Goal: Check status: Check status

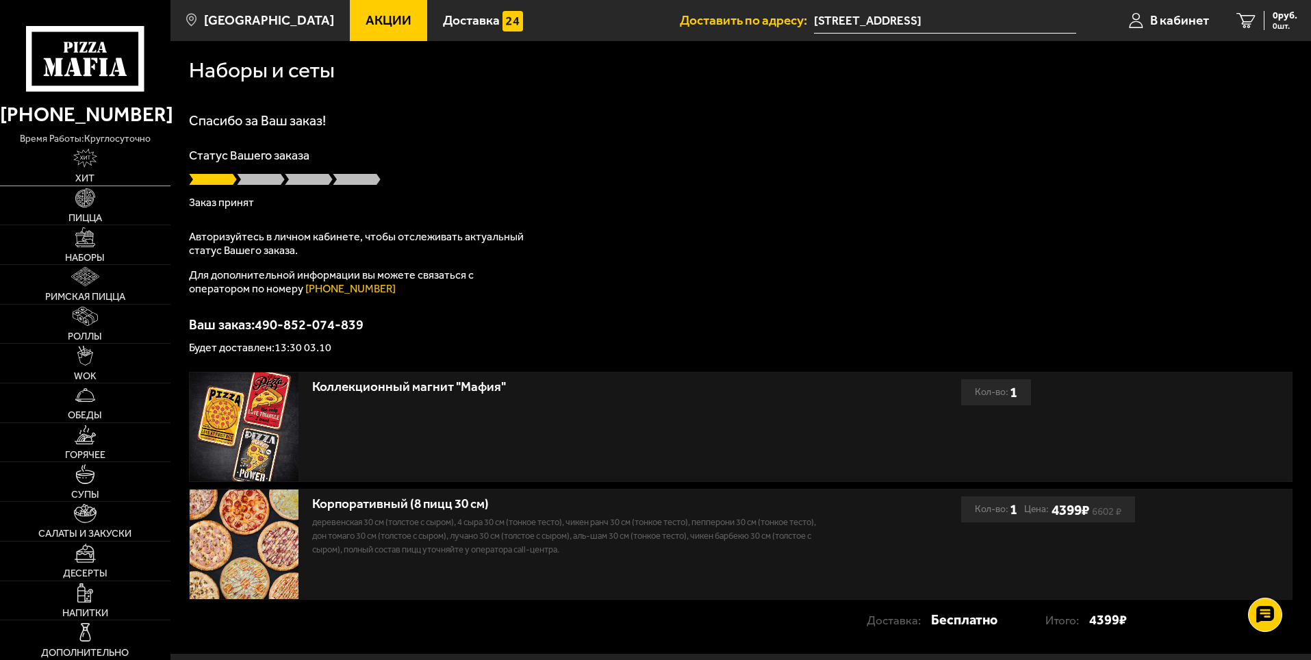
click at [88, 163] on img at bounding box center [84, 158] width 23 height 19
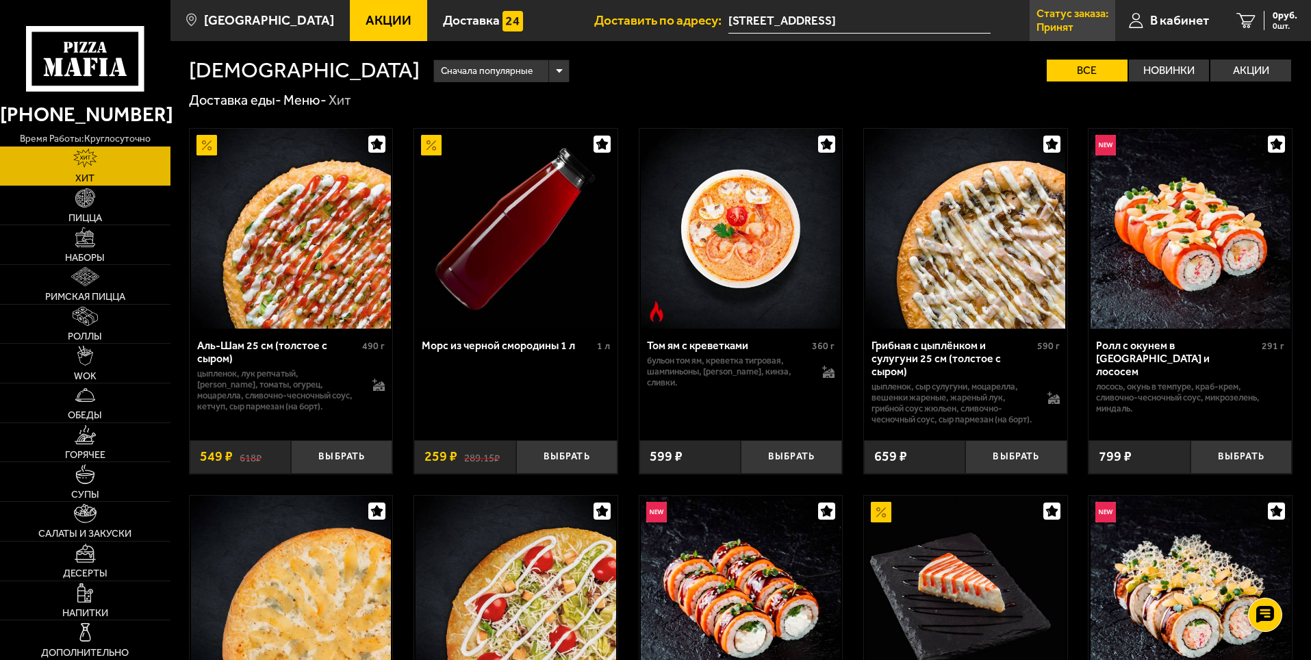
click at [1082, 18] on p "Статус заказа:" at bounding box center [1073, 13] width 72 height 11
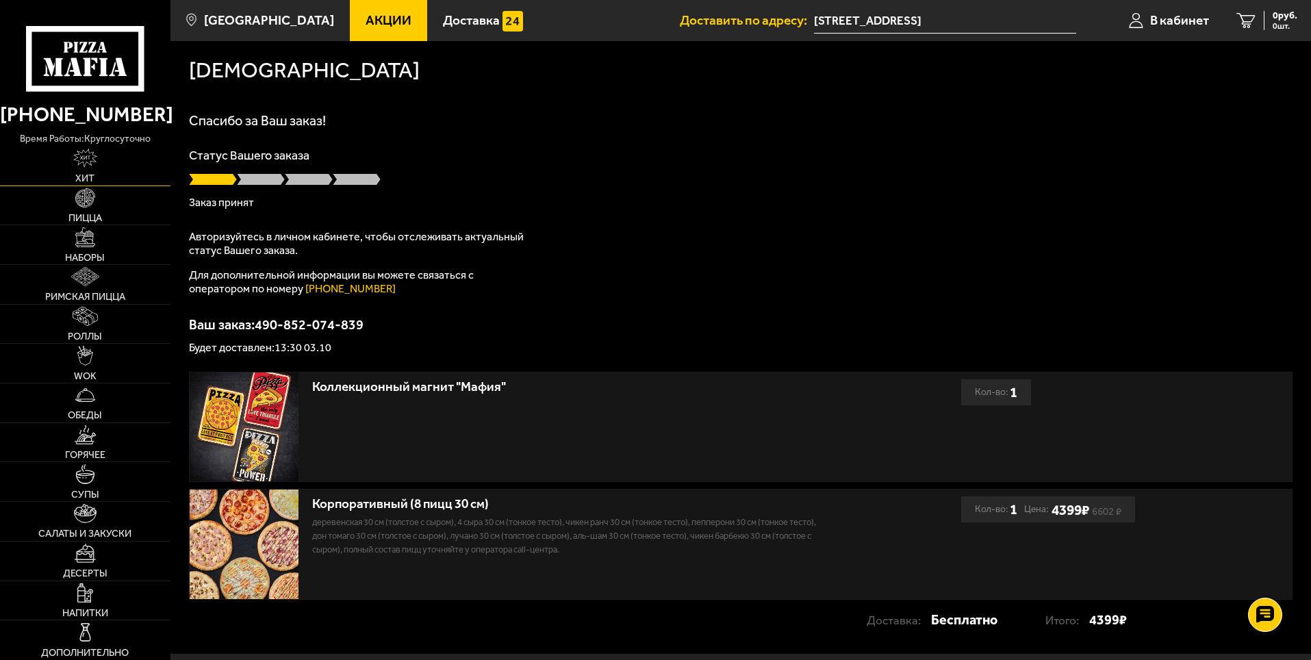
click at [96, 167] on img at bounding box center [84, 158] width 23 height 19
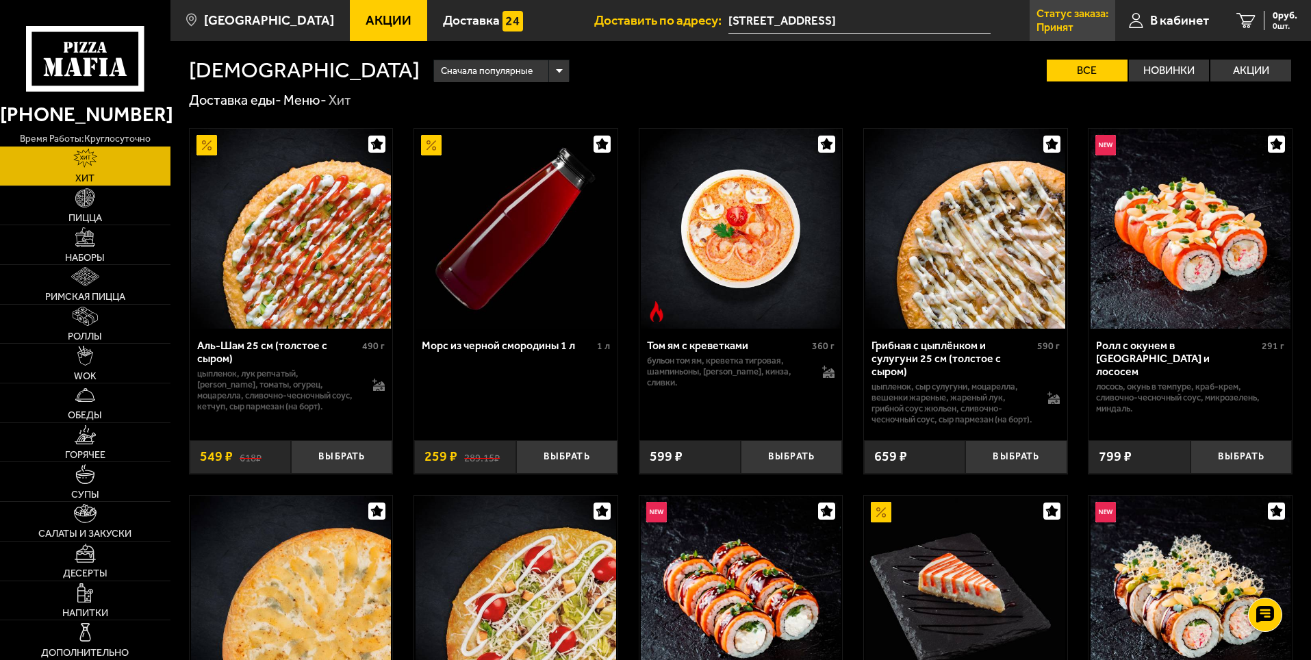
click at [1102, 26] on link "Статус заказа: Принят" at bounding box center [1073, 20] width 86 height 41
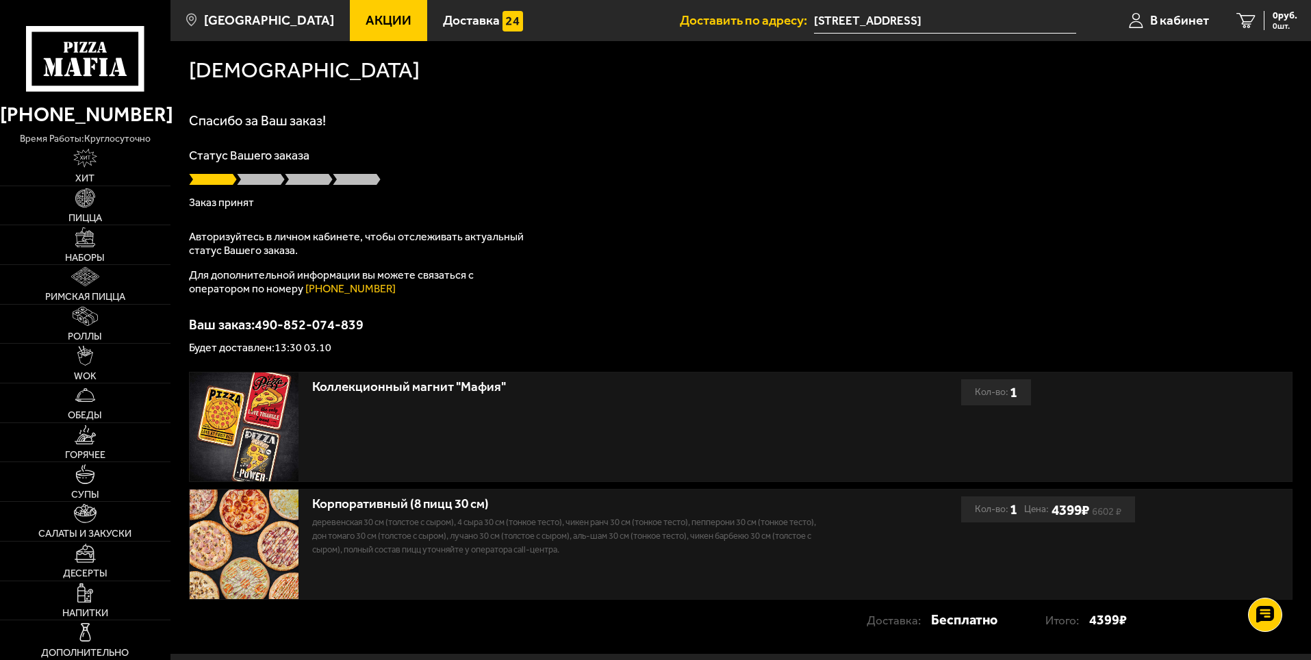
click at [321, 180] on span at bounding box center [309, 180] width 48 height 14
click at [77, 136] on p "время работы: круглосуточно" at bounding box center [85, 138] width 170 height 15
click at [84, 185] on link "Хит" at bounding box center [85, 166] width 170 height 39
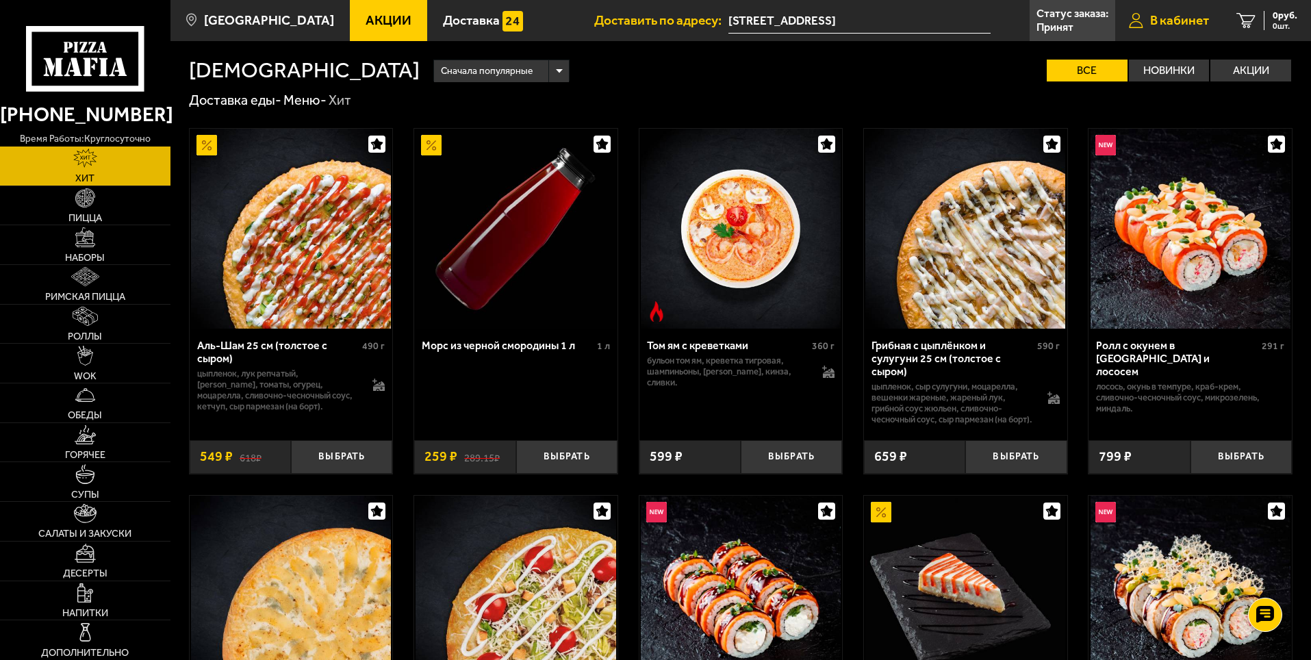
click at [1171, 20] on span "В кабинет" at bounding box center [1179, 20] width 59 height 13
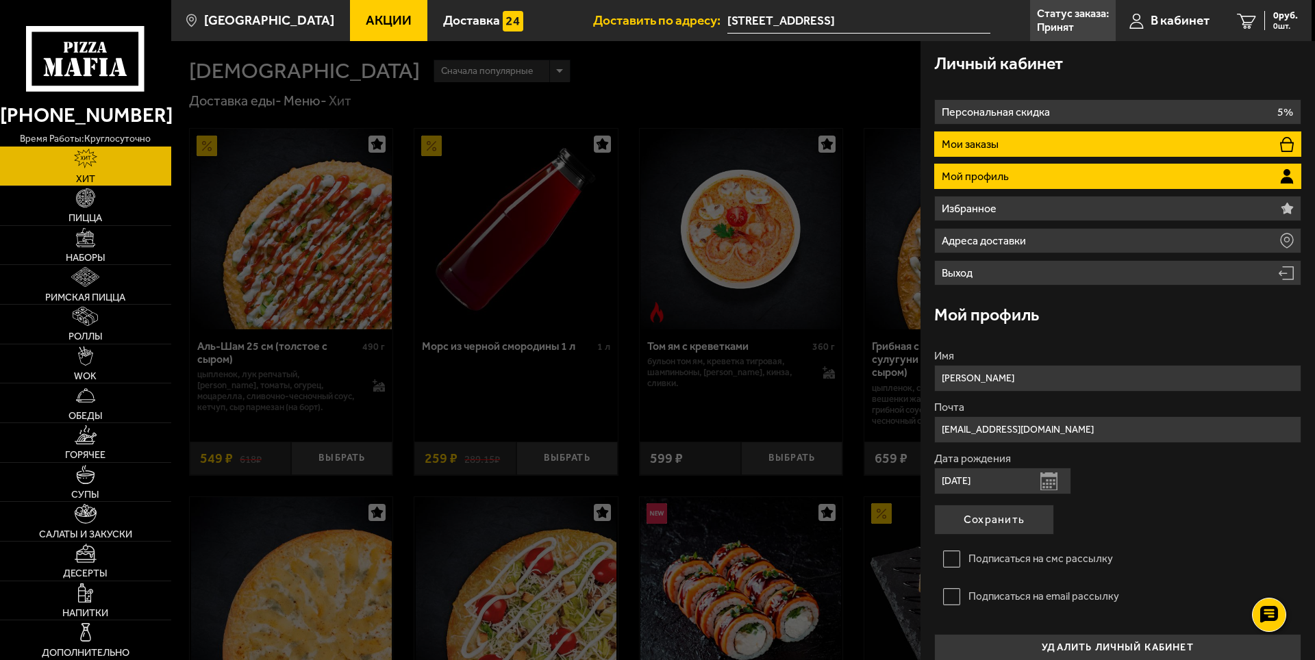
click at [1132, 142] on li "Мои заказы" at bounding box center [1117, 143] width 367 height 25
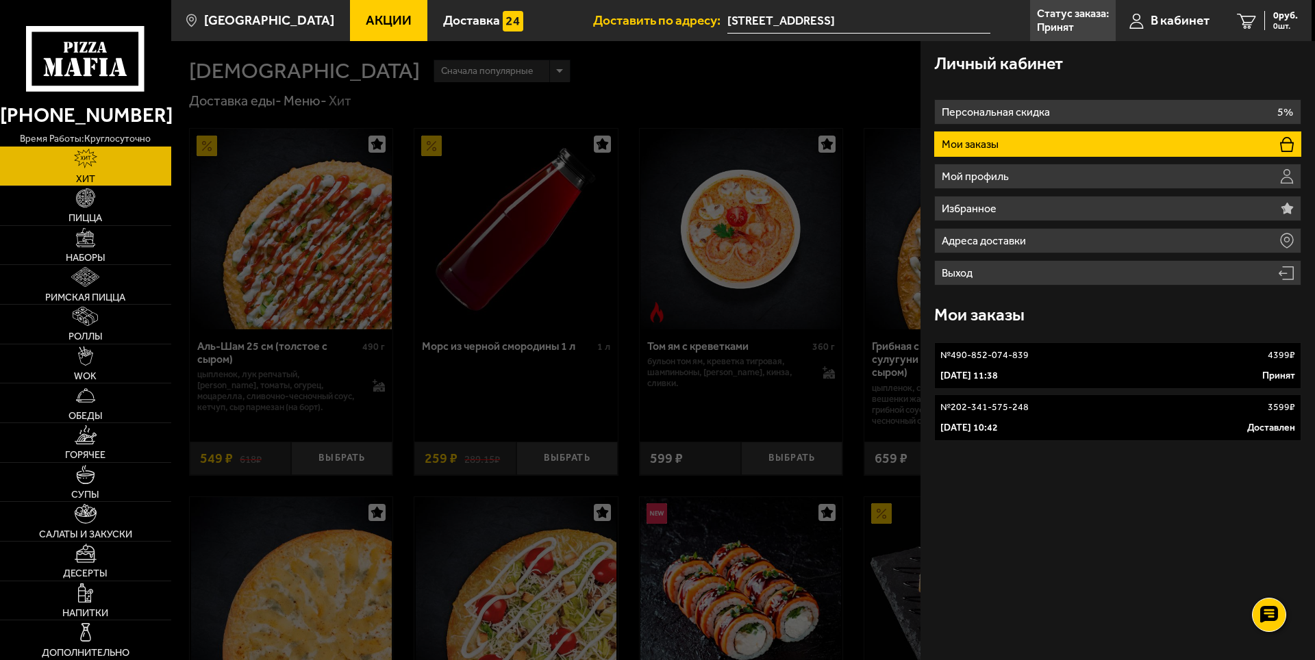
click at [1109, 368] on link "№ 490-852-074-839 4399 ₽ [DATE] 11:38 Принят" at bounding box center [1117, 365] width 367 height 47
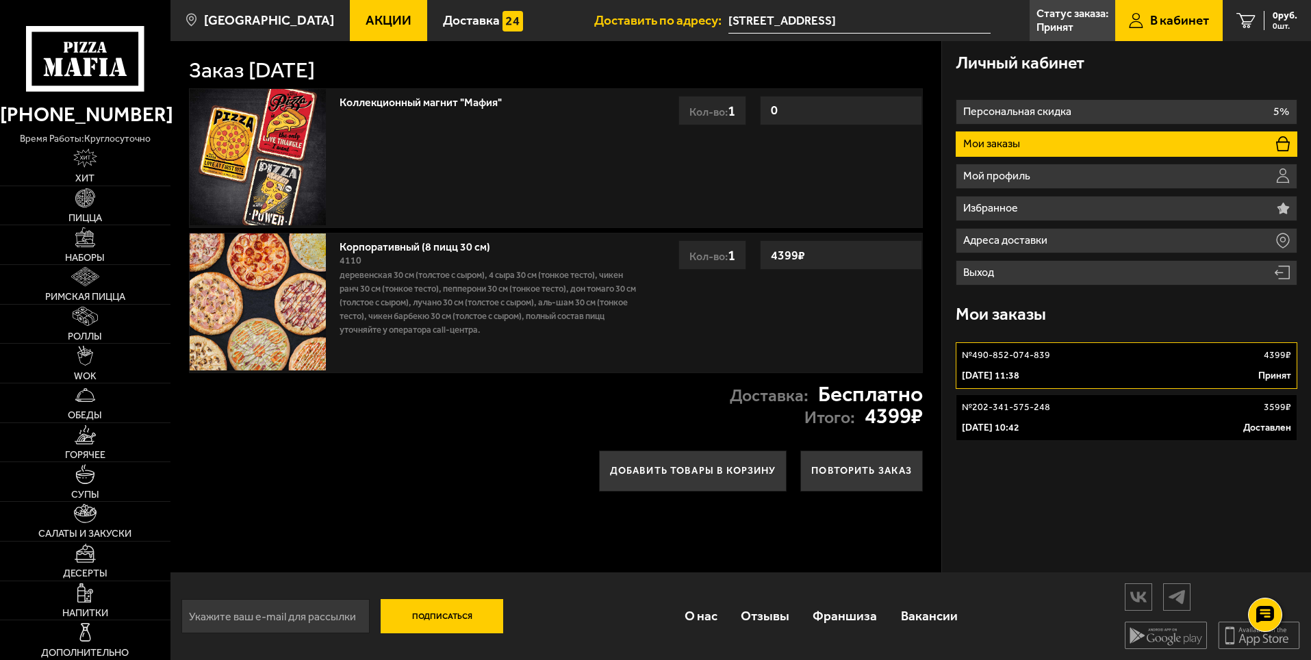
click at [1117, 351] on div "№ 490-852-074-839 4399 ₽" at bounding box center [1126, 356] width 329 height 14
click at [1063, 22] on p "Принят" at bounding box center [1055, 27] width 37 height 11
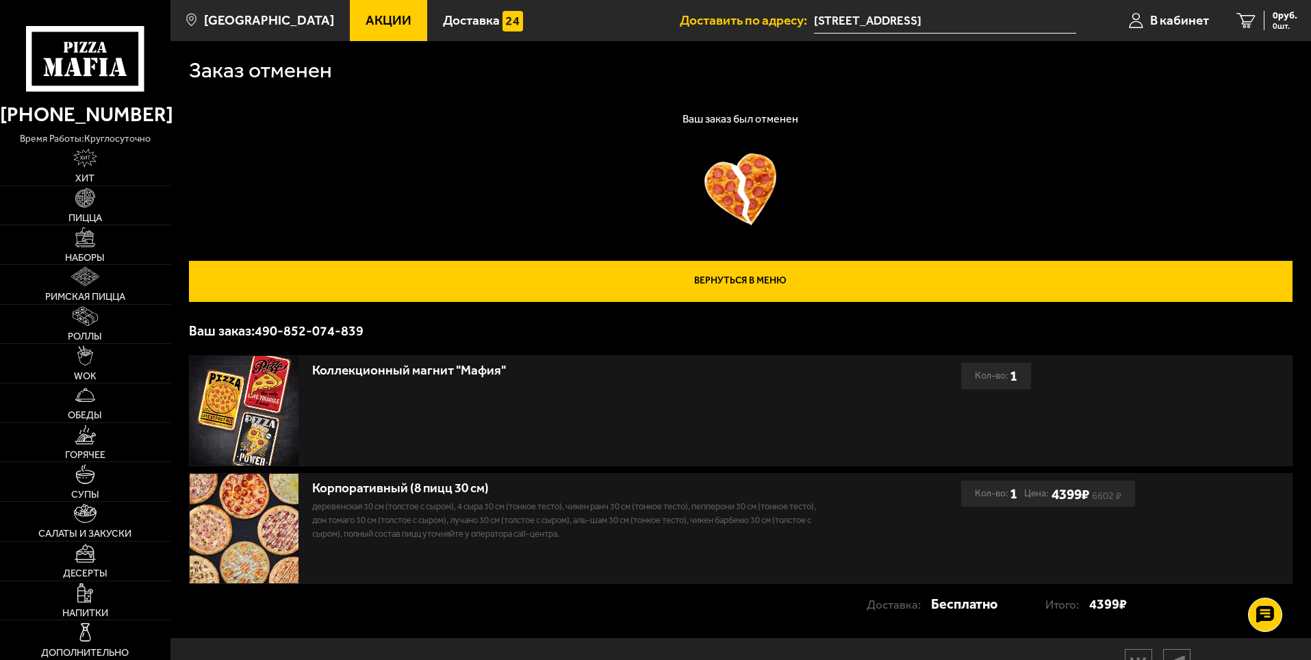
click at [721, 275] on link "Вернуться в меню" at bounding box center [741, 281] width 1104 height 41
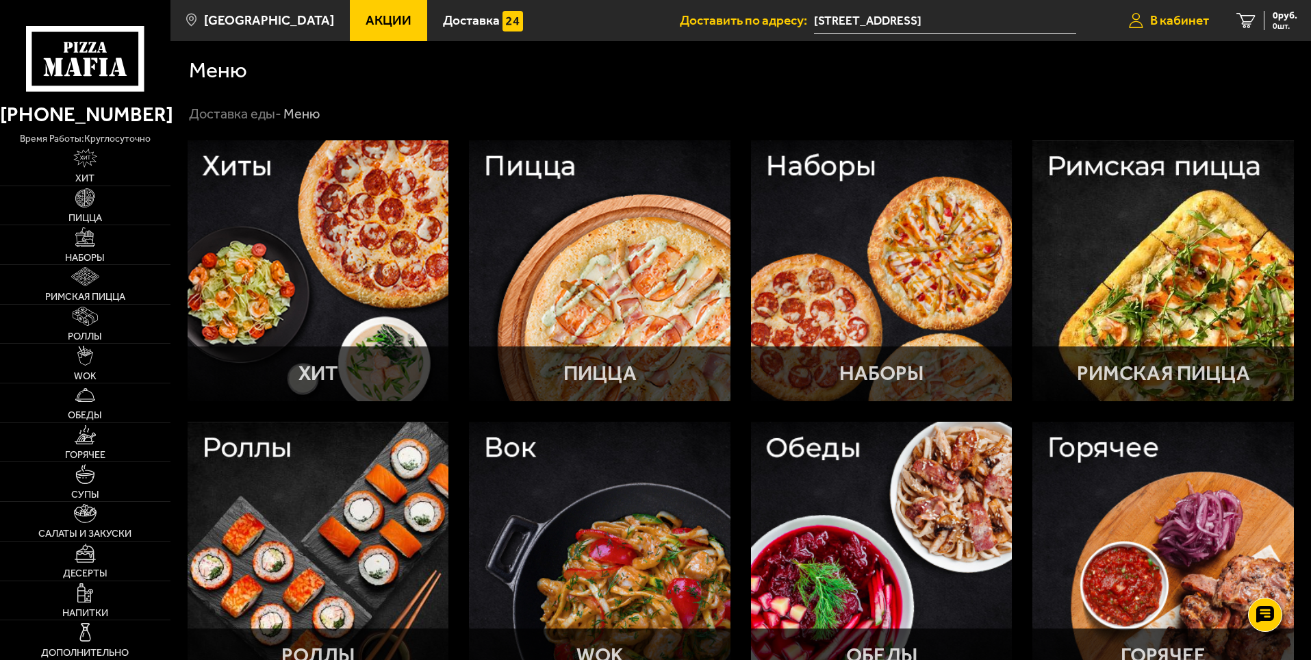
click at [1178, 17] on span "В кабинет" at bounding box center [1179, 20] width 59 height 13
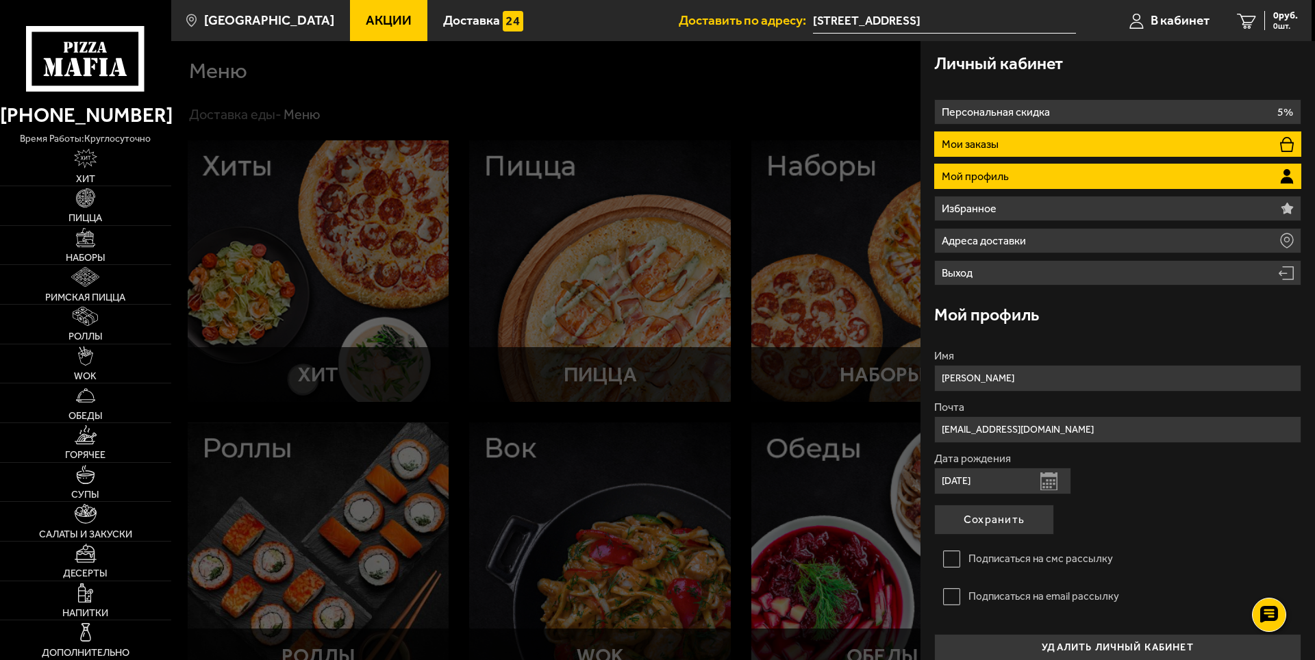
click at [1088, 147] on li "Мои заказы" at bounding box center [1117, 143] width 367 height 25
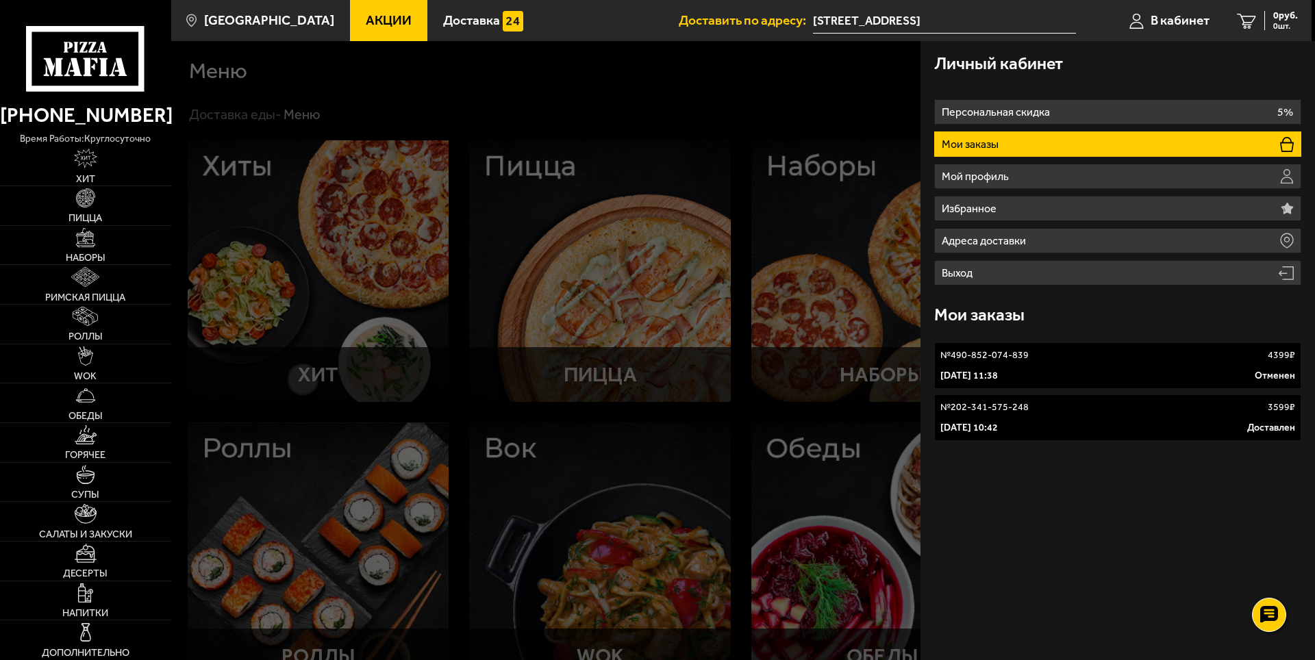
click at [1104, 359] on div "№ 490-852-074-839 4399 ₽" at bounding box center [1117, 356] width 355 height 14
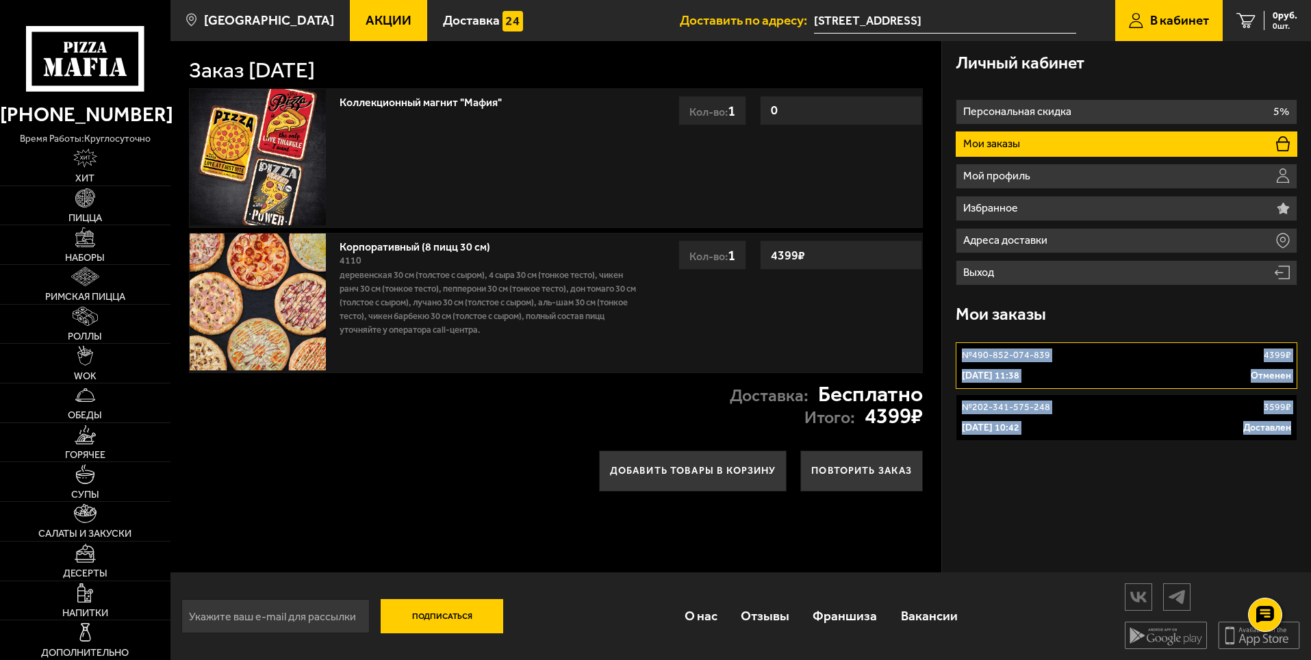
click at [1104, 359] on div "Личный кабинет Персональная скидка 5% Мои заказы Мой профиль Избранное Адреса д…" at bounding box center [1126, 306] width 369 height 531
click at [1075, 433] on div "[DATE] 10:42 Доставлен" at bounding box center [1126, 428] width 329 height 14
click at [1019, 371] on p "[DATE] 11:38" at bounding box center [991, 376] width 58 height 14
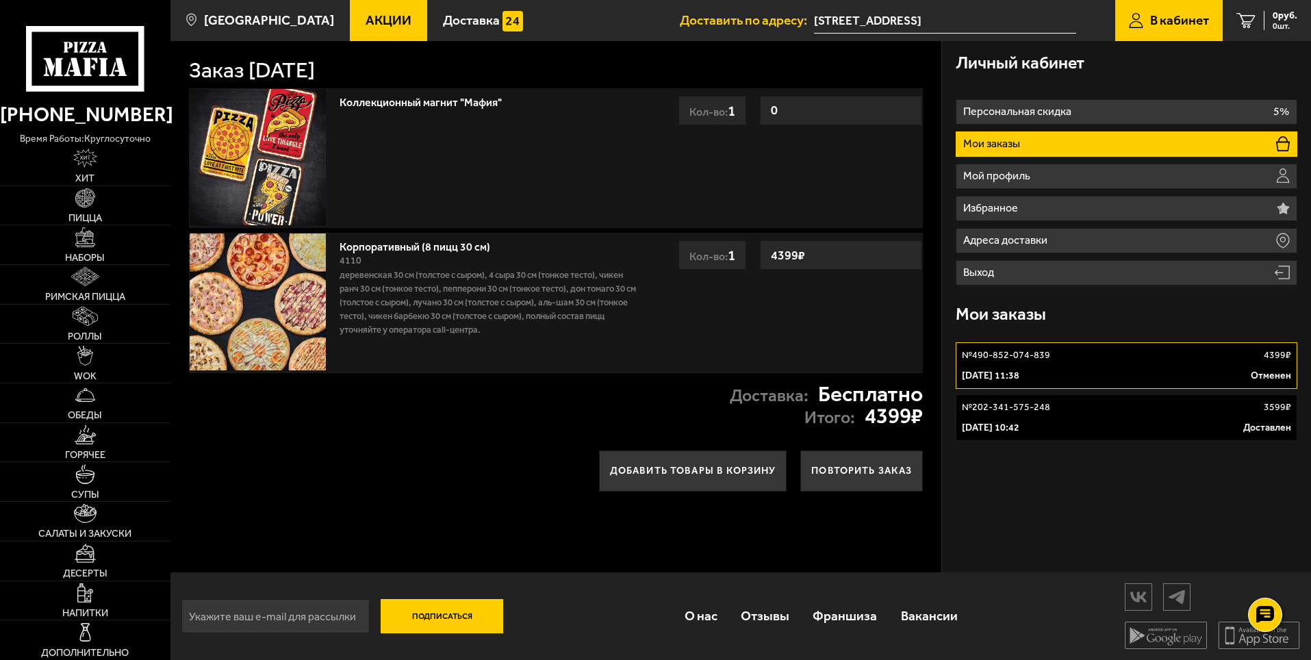
click at [1042, 141] on li "Мои заказы" at bounding box center [1127, 143] width 342 height 25
click at [90, 147] on link "Хит" at bounding box center [85, 166] width 170 height 39
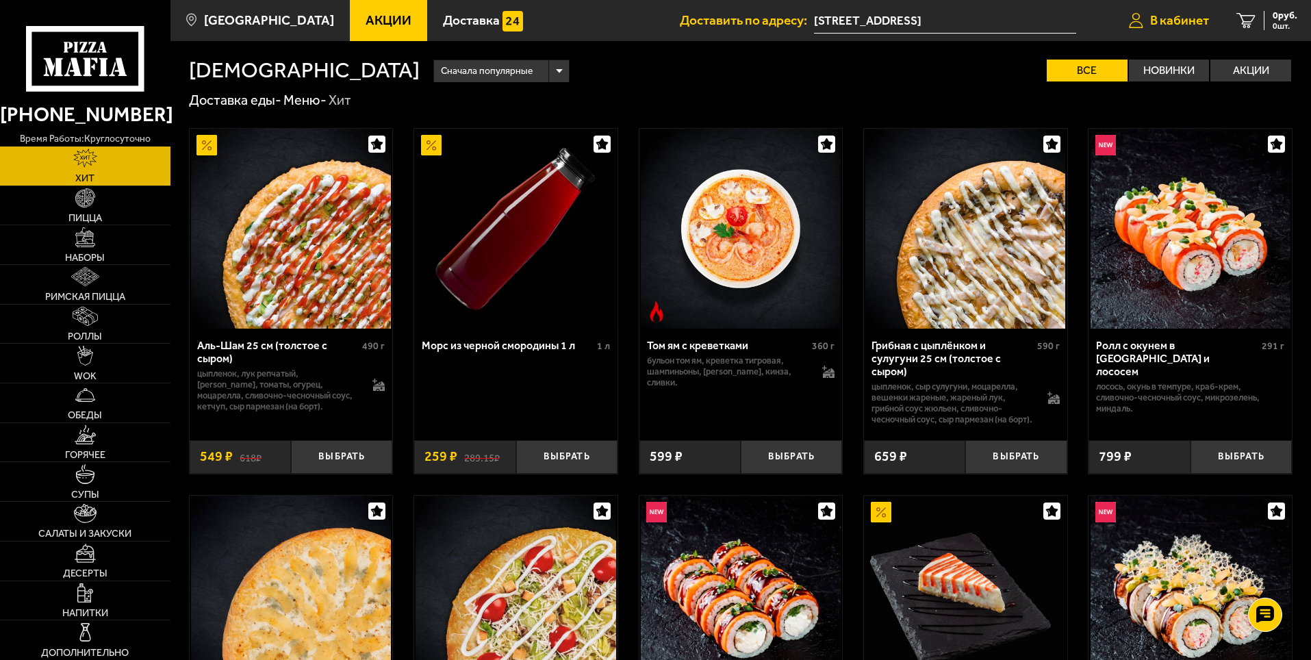
click at [1167, 21] on span "В кабинет" at bounding box center [1179, 20] width 59 height 13
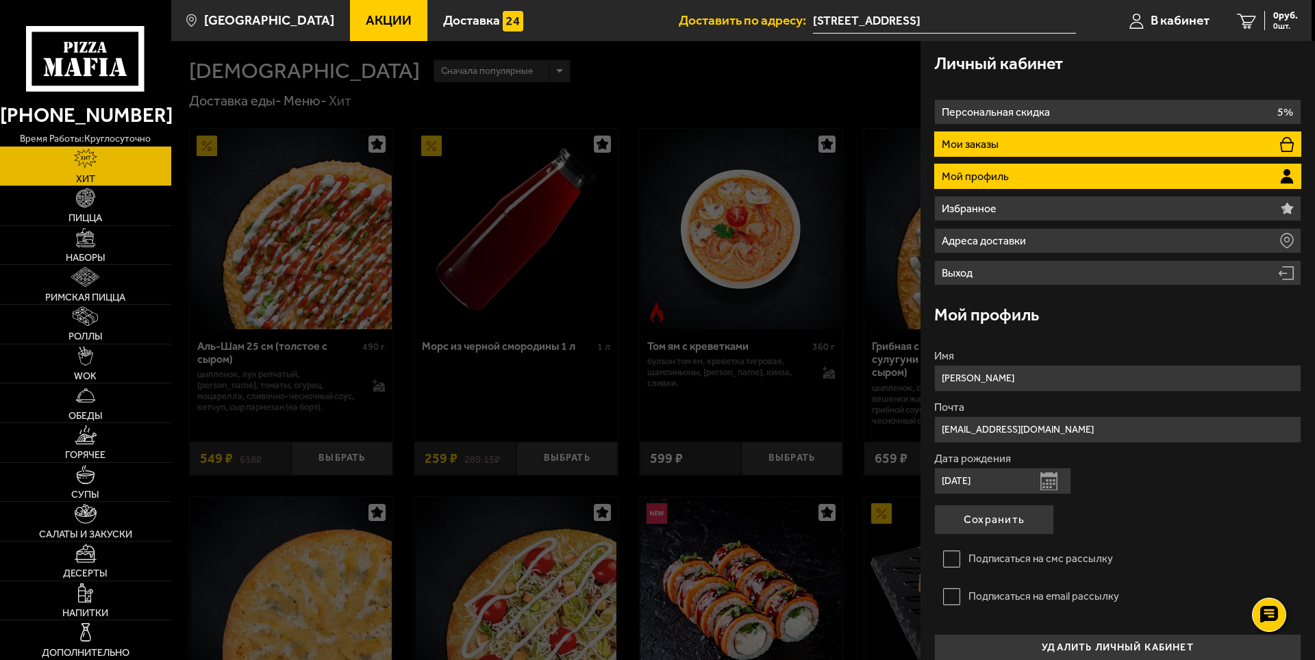
click at [998, 147] on p "Мои заказы" at bounding box center [971, 144] width 60 height 11
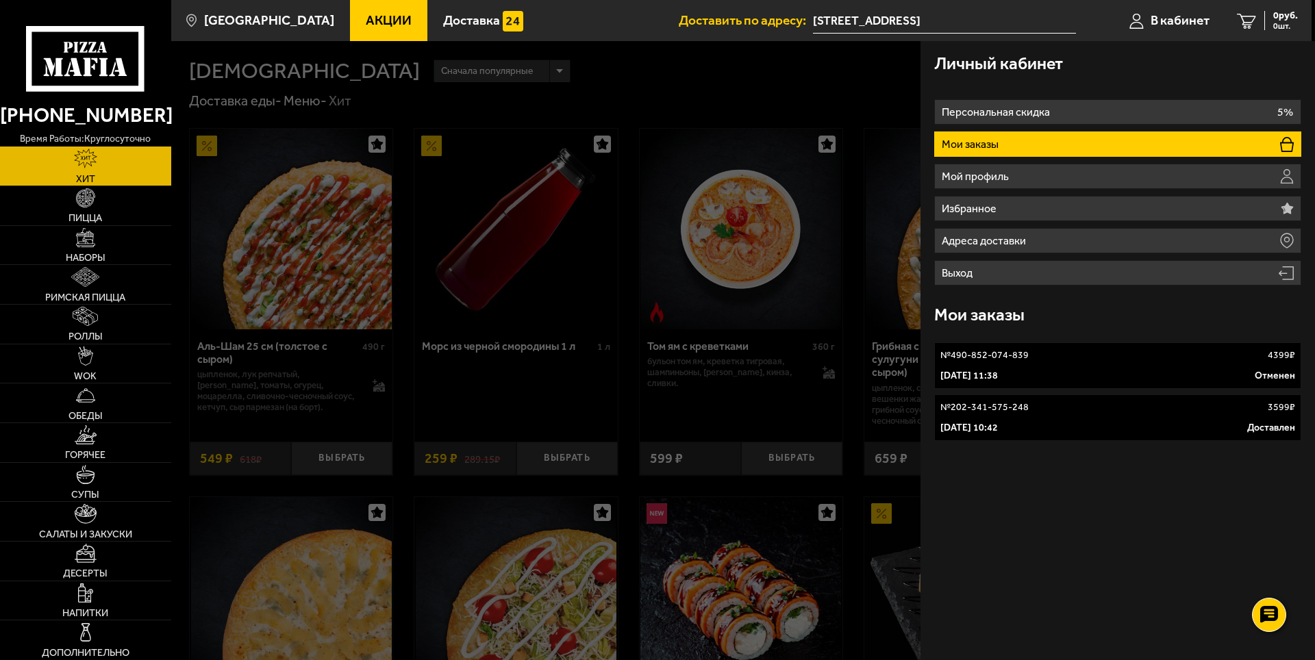
click at [1058, 548] on div "Личный кабинет Персональная скидка 5% Мои заказы Мой профиль Избранное Адреса д…" at bounding box center [1117, 350] width 394 height 619
click at [1174, 23] on span "В кабинет" at bounding box center [1179, 20] width 59 height 13
click at [1161, 15] on span "В кабинет" at bounding box center [1179, 20] width 59 height 13
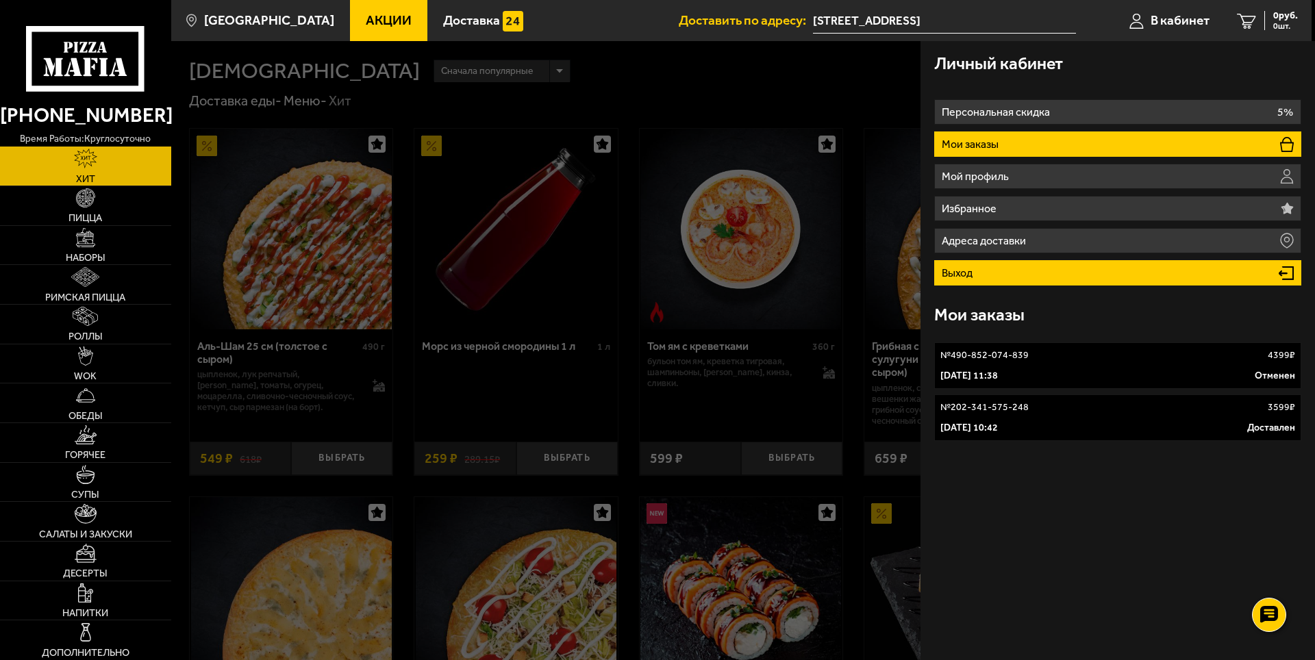
click at [1179, 273] on li "Выход" at bounding box center [1117, 272] width 367 height 25
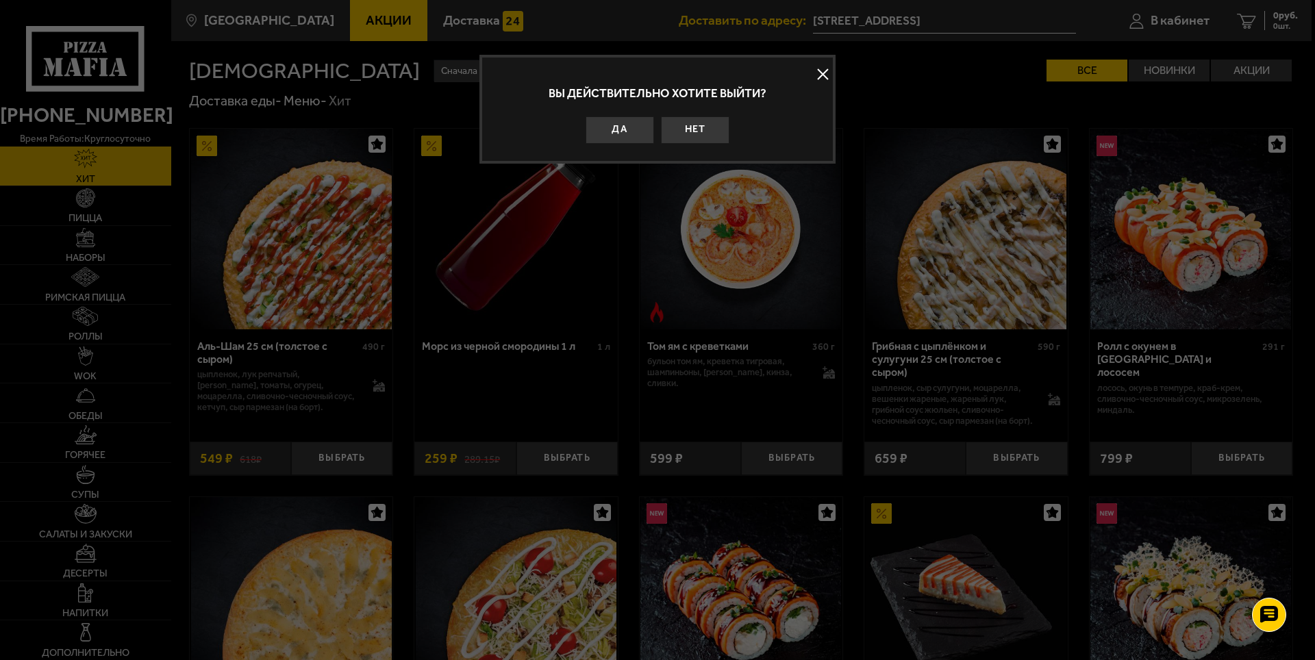
click at [1162, 25] on div at bounding box center [657, 330] width 1315 height 660
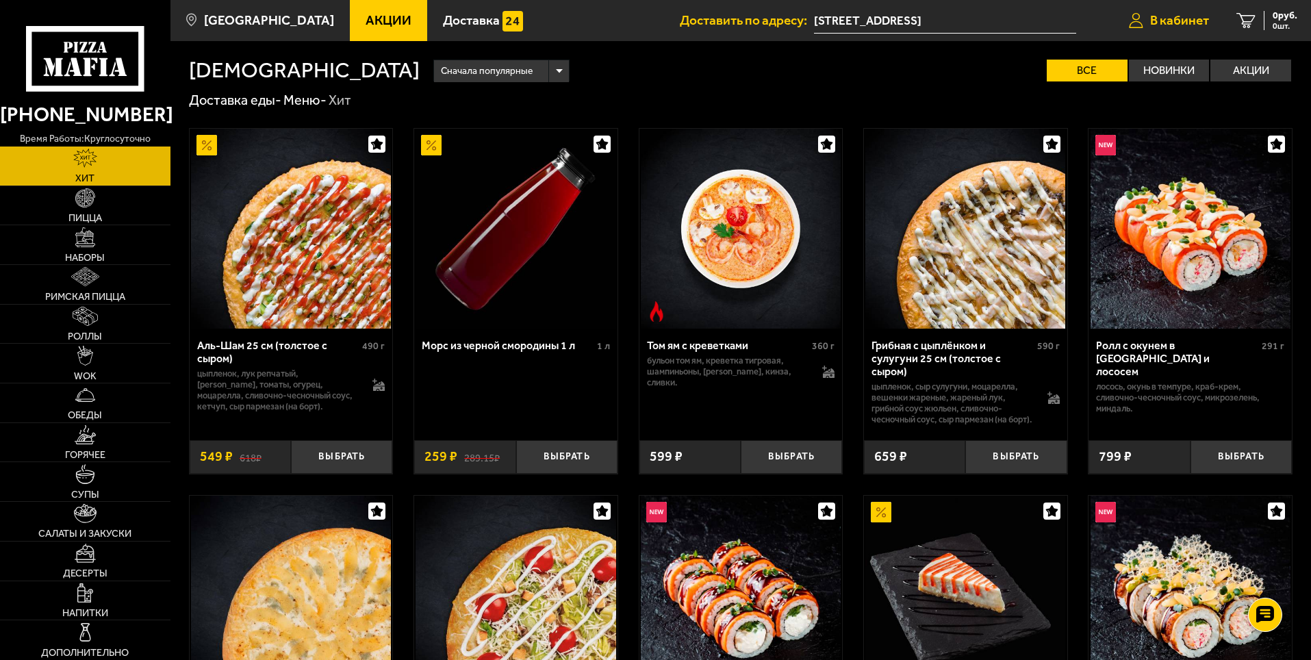
click at [1172, 18] on span "В кабинет" at bounding box center [1179, 20] width 59 height 13
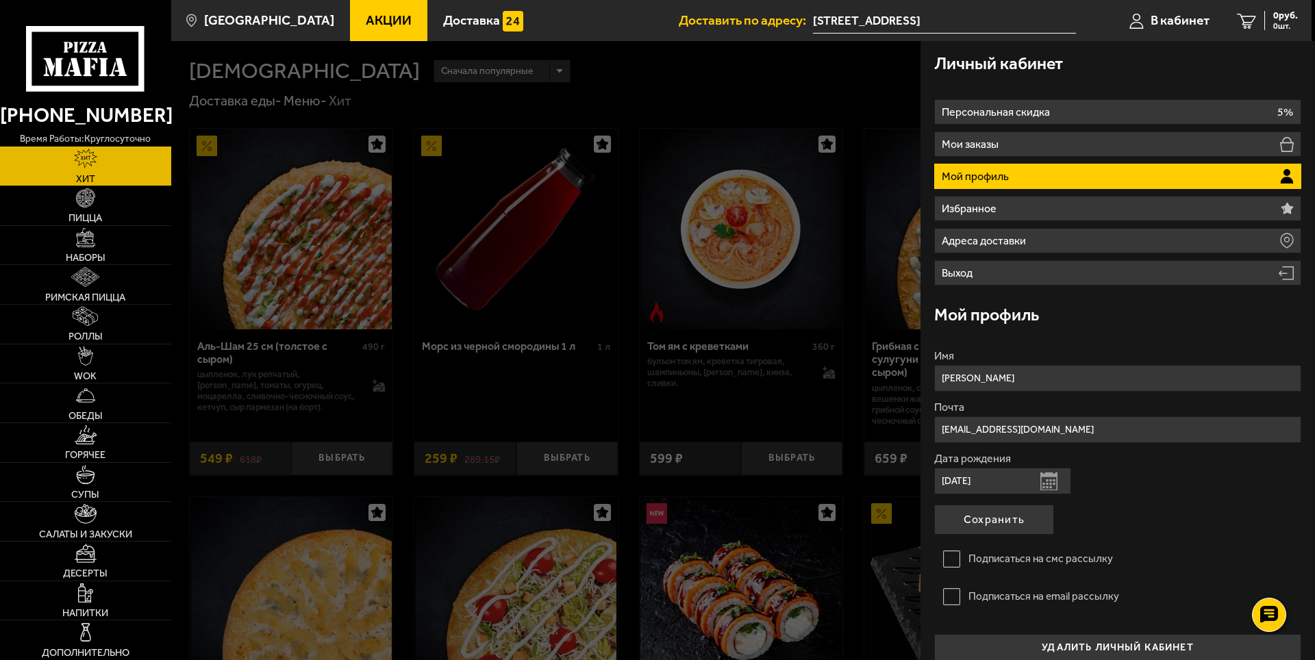
scroll to position [15, 0]
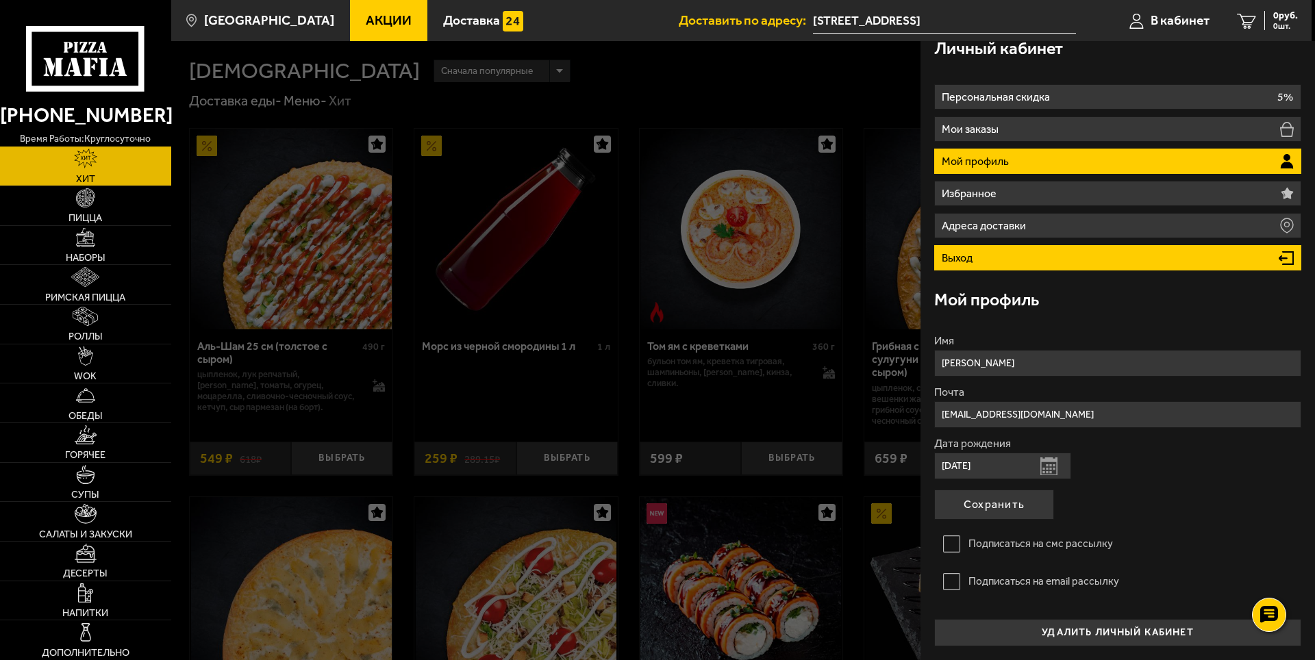
click at [1022, 268] on li "Выход" at bounding box center [1117, 257] width 367 height 25
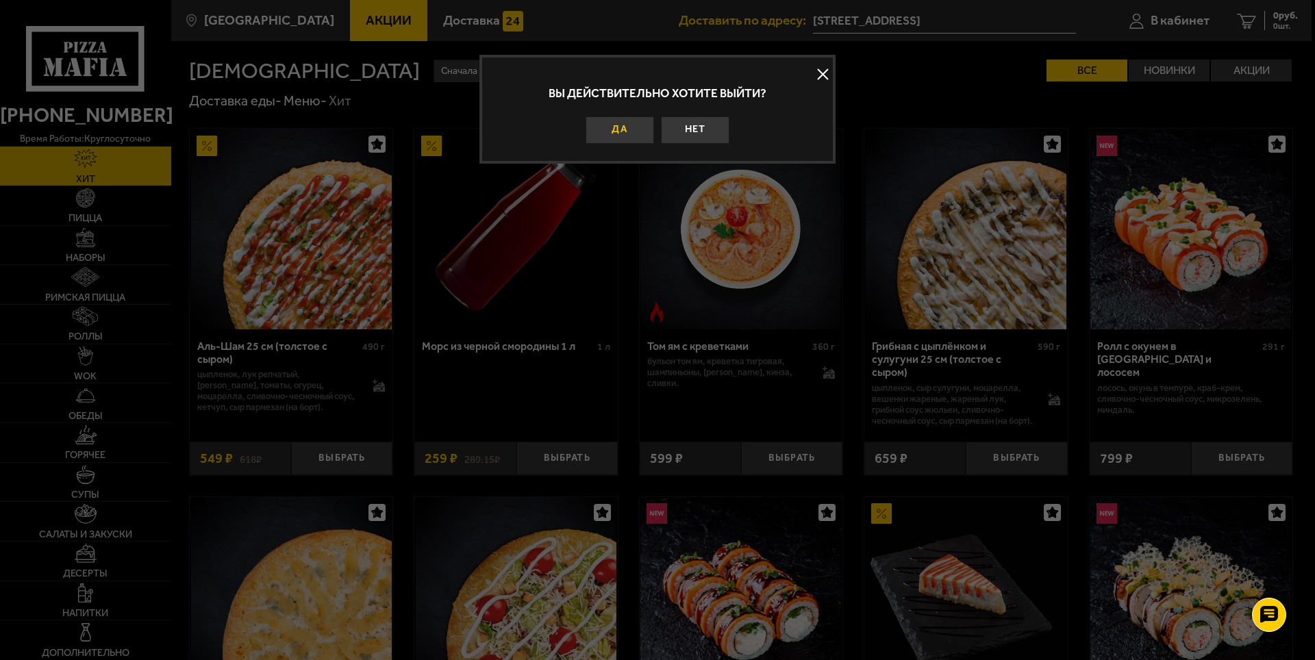
click at [616, 130] on button "Да" at bounding box center [619, 129] width 68 height 27
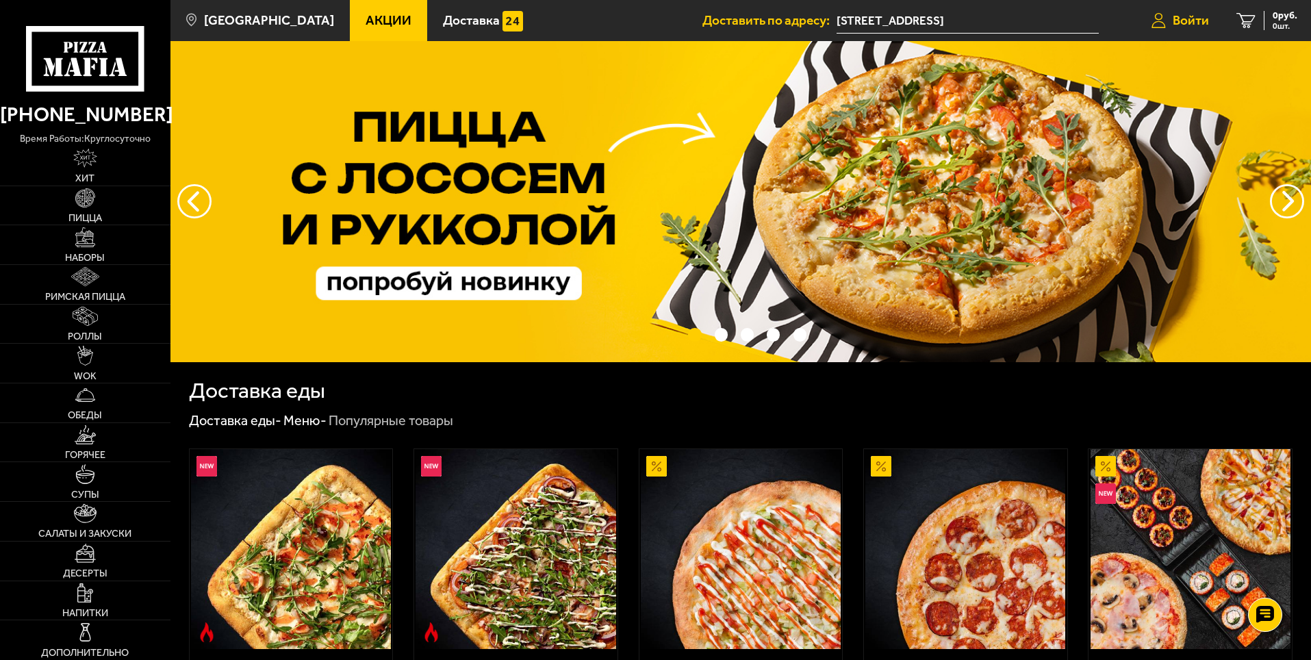
click at [1169, 28] on link "Войти" at bounding box center [1180, 20] width 85 height 41
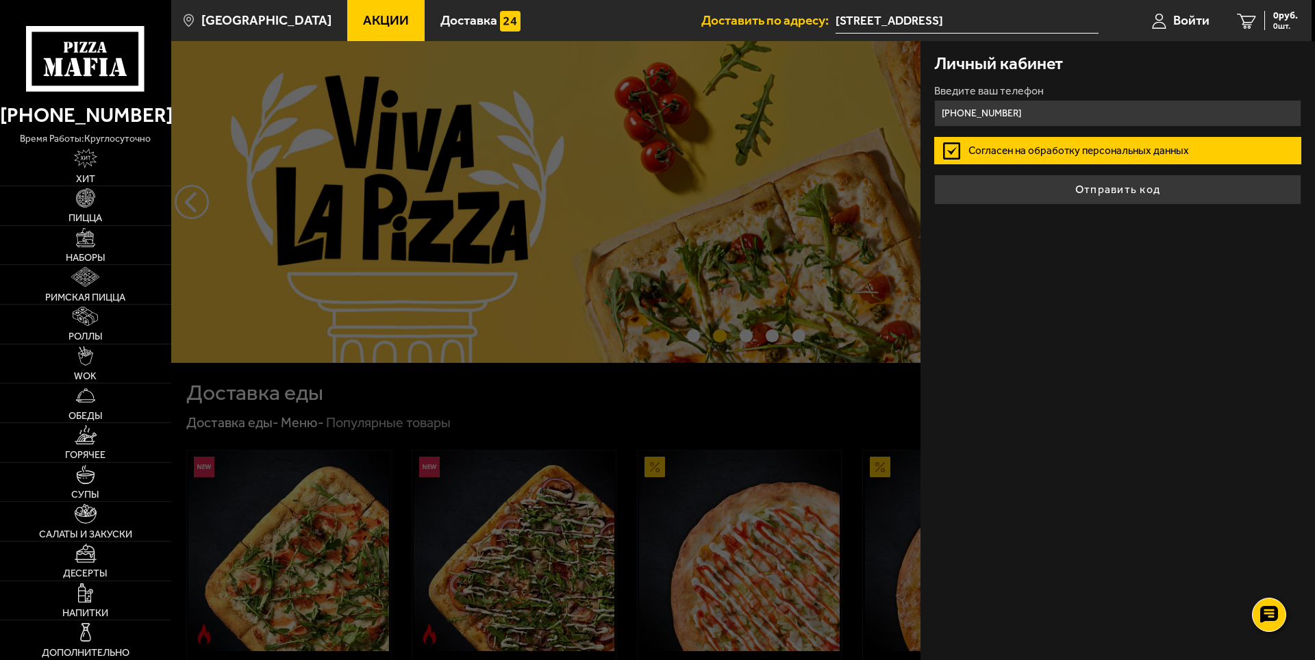
type input "[PHONE_NUMBER]"
click at [934, 175] on button "Отправить код" at bounding box center [1117, 190] width 367 height 30
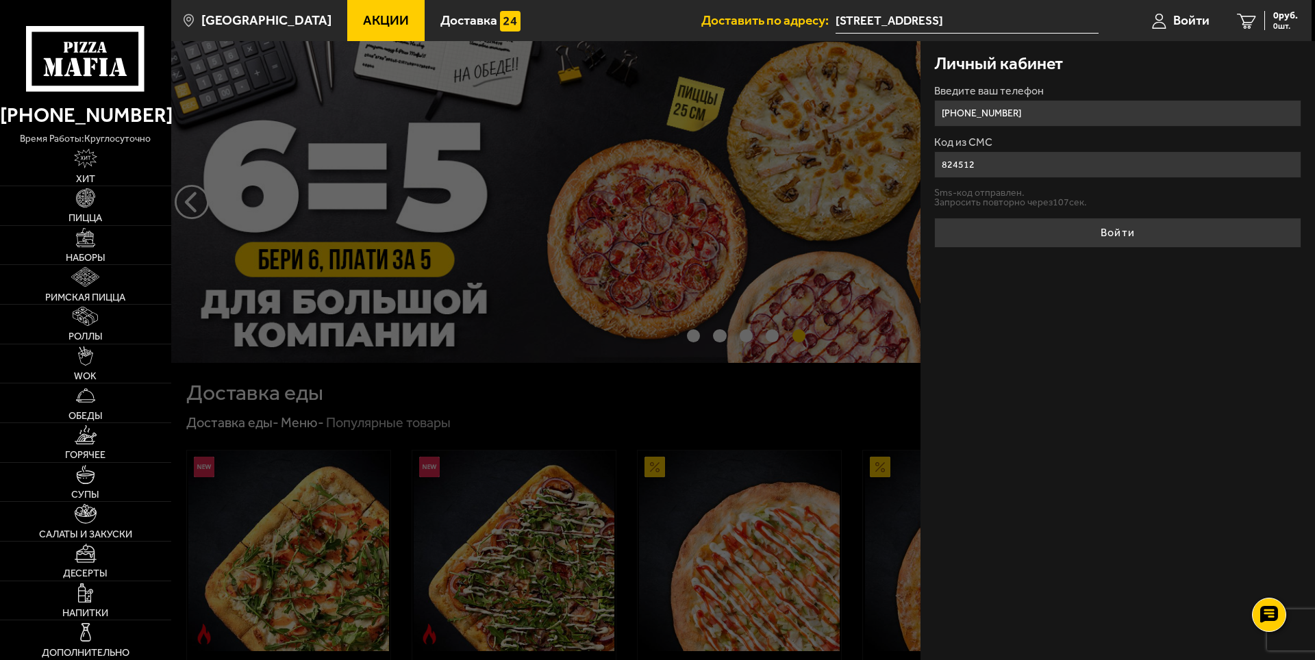
type input "824512"
click at [934, 218] on button "Войти" at bounding box center [1117, 233] width 367 height 30
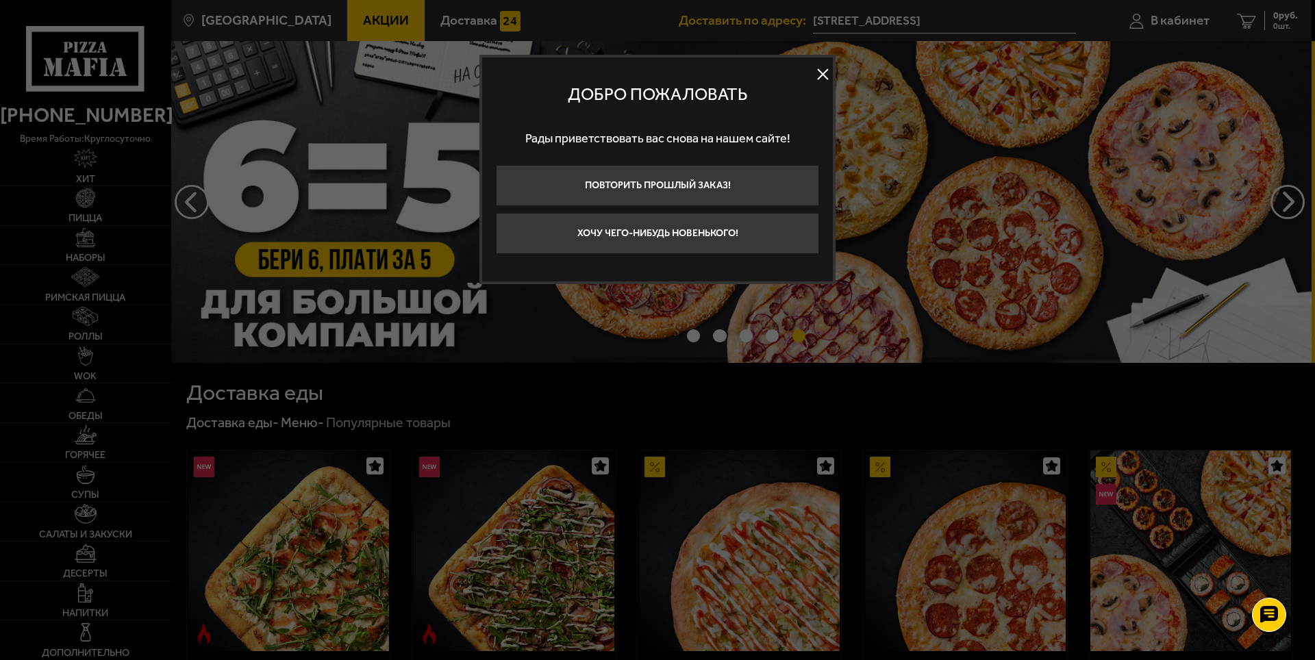
click at [815, 75] on button at bounding box center [822, 74] width 21 height 21
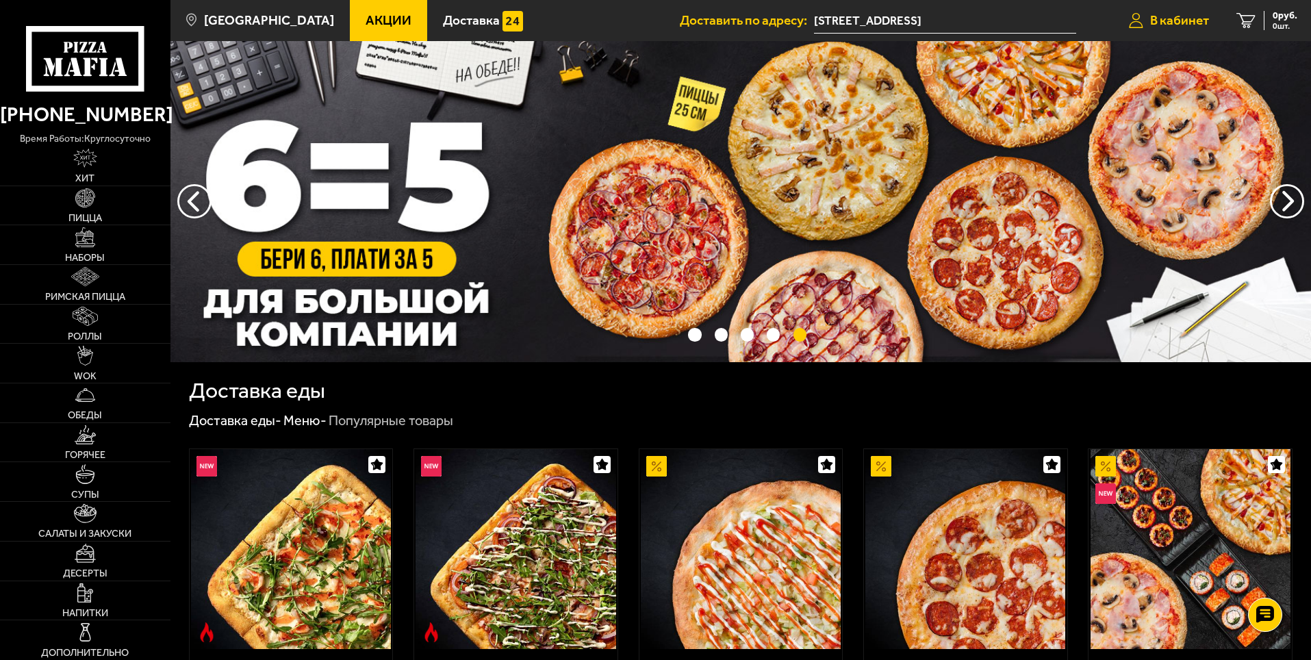
click at [1195, 14] on span "В кабинет" at bounding box center [1179, 20] width 59 height 13
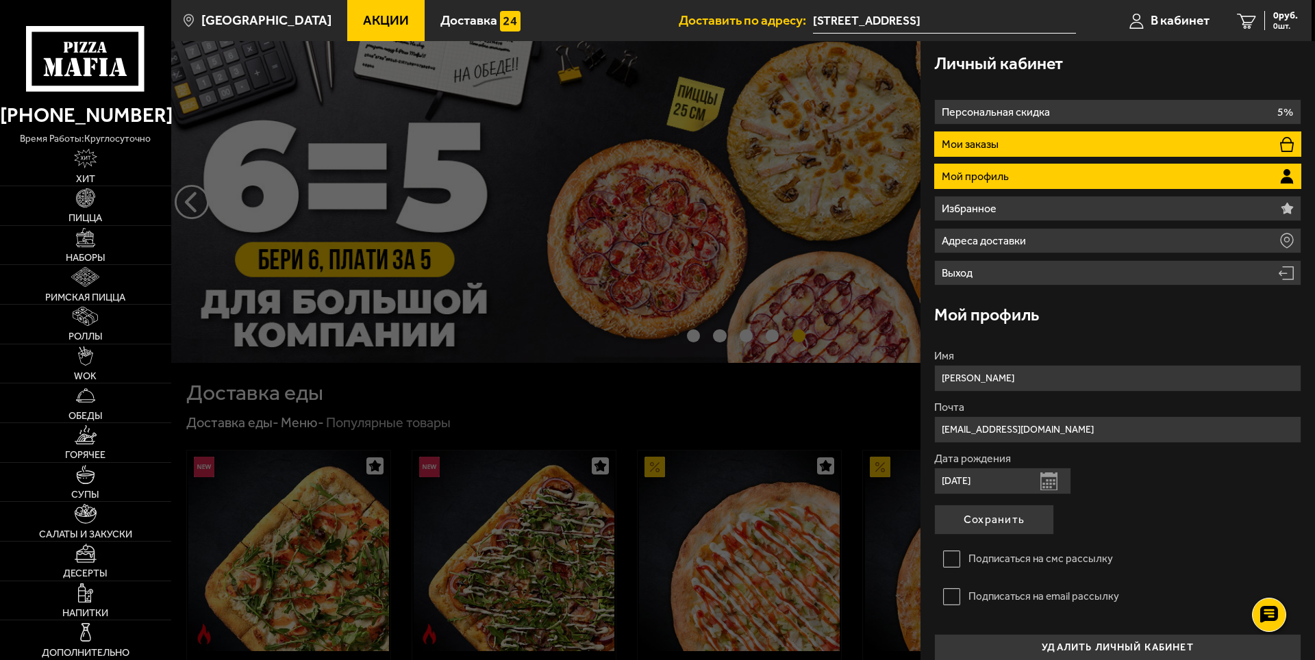
click at [1134, 149] on li "Мои заказы" at bounding box center [1117, 143] width 367 height 25
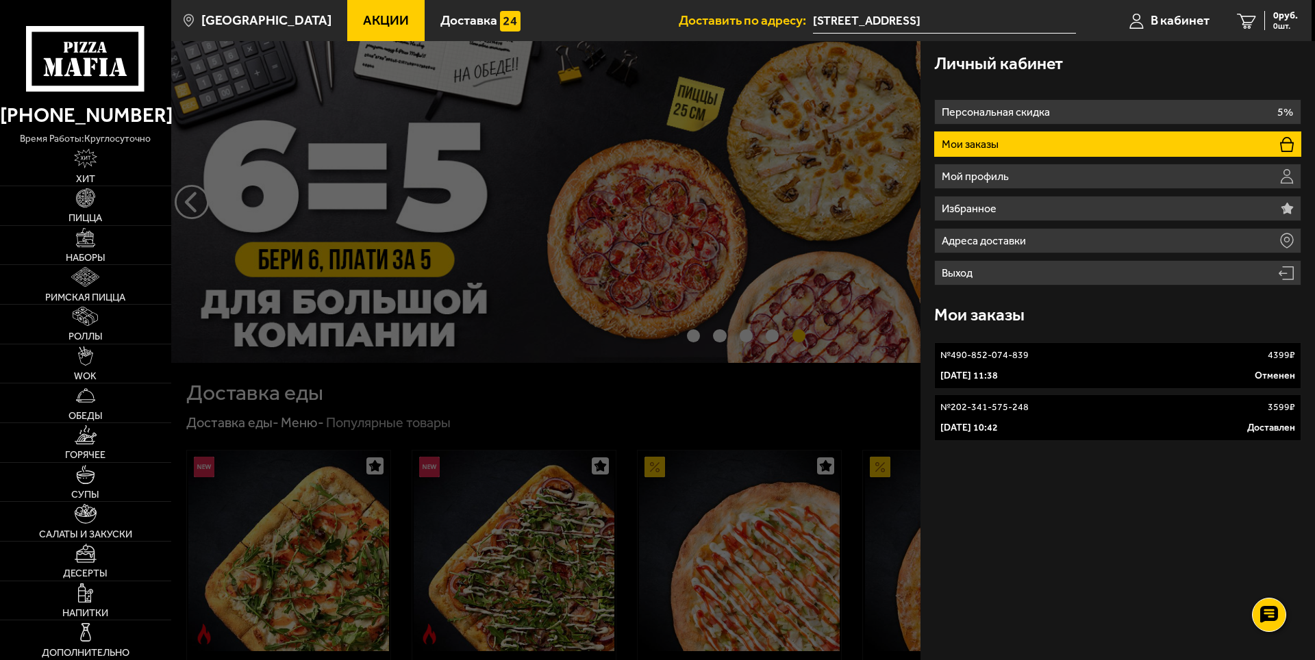
click at [1035, 574] on div "Личный кабинет Персональная скидка 5% Мои заказы Мой профиль Избранное Адреса д…" at bounding box center [1117, 350] width 394 height 619
